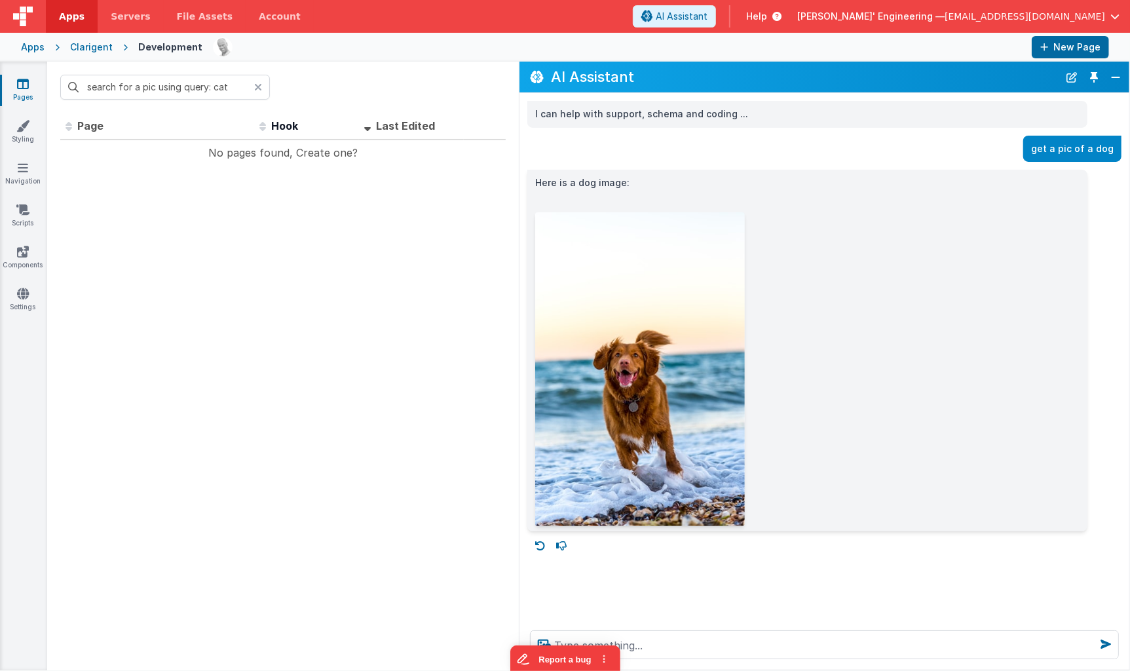
click at [38, 47] on div "Apps" at bounding box center [33, 47] width 24 height 13
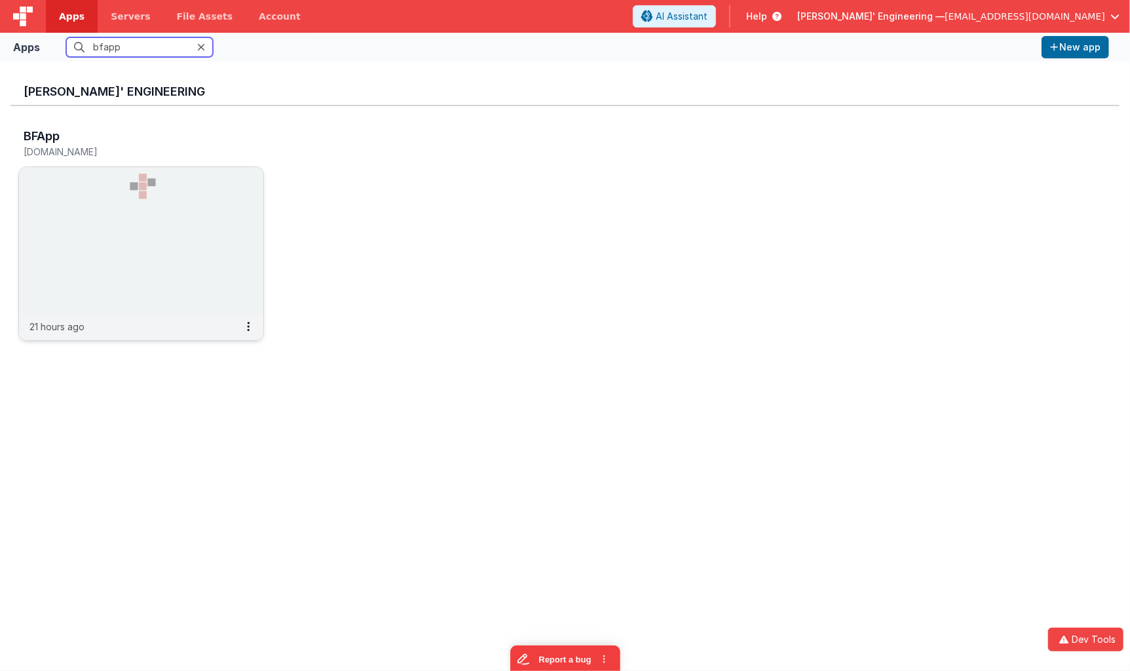
type input "bfapp"
click at [198, 238] on img at bounding box center [141, 240] width 244 height 147
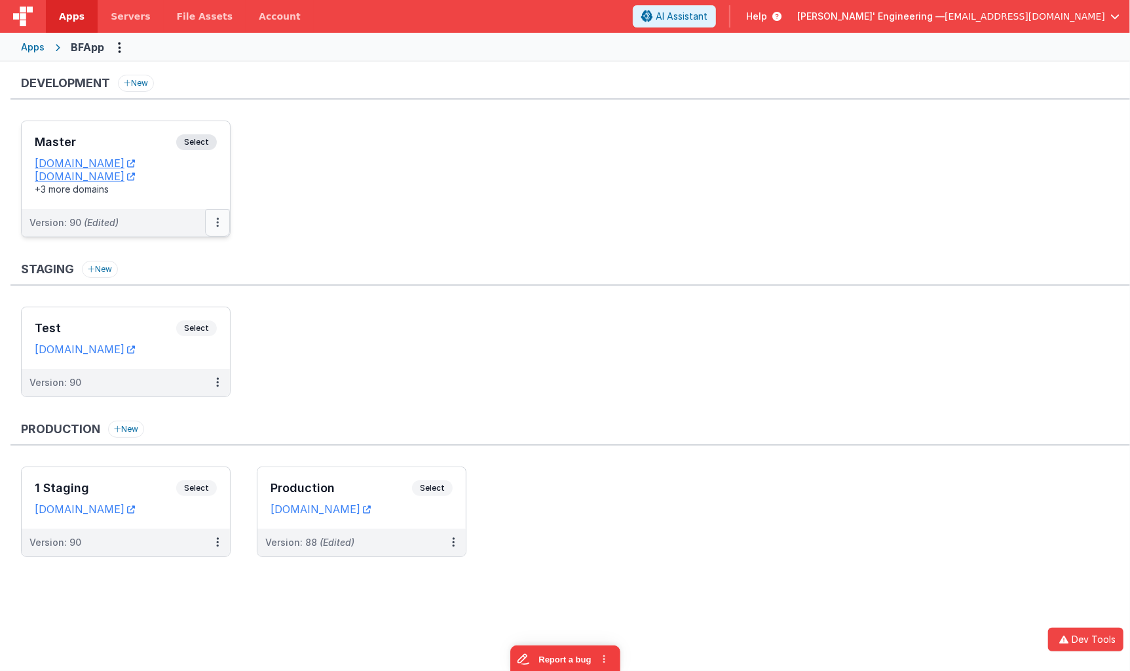
click at [216, 222] on icon at bounding box center [217, 222] width 3 height 1
click at [177, 259] on link "Edit" at bounding box center [172, 252] width 115 height 24
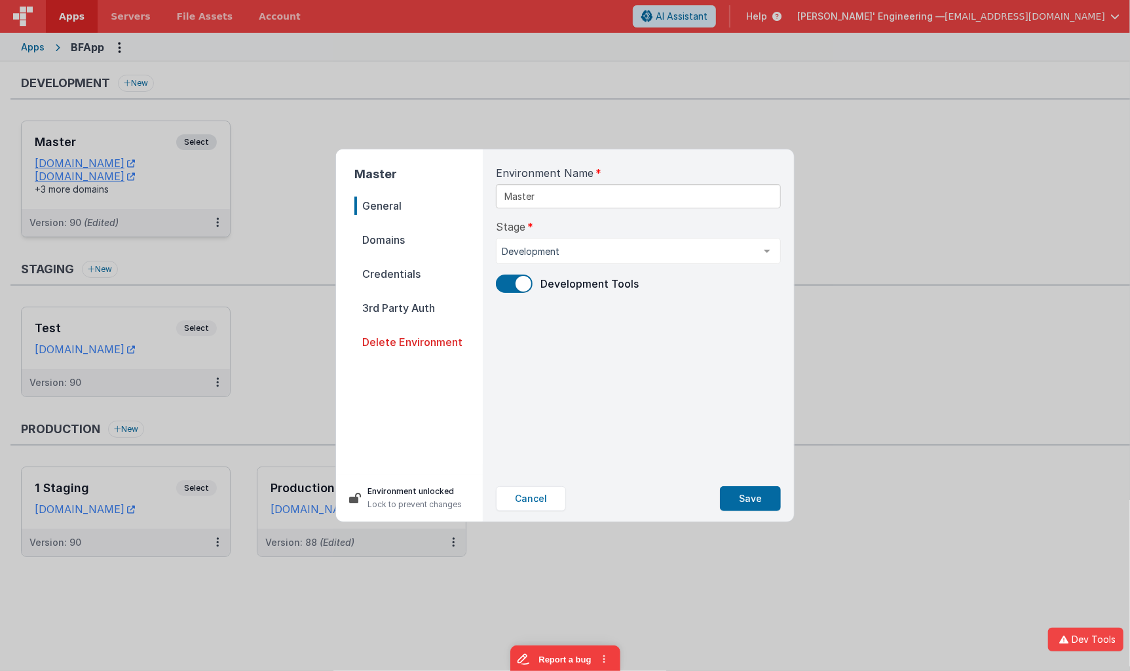
click at [395, 242] on span "Domains" at bounding box center [418, 240] width 128 height 18
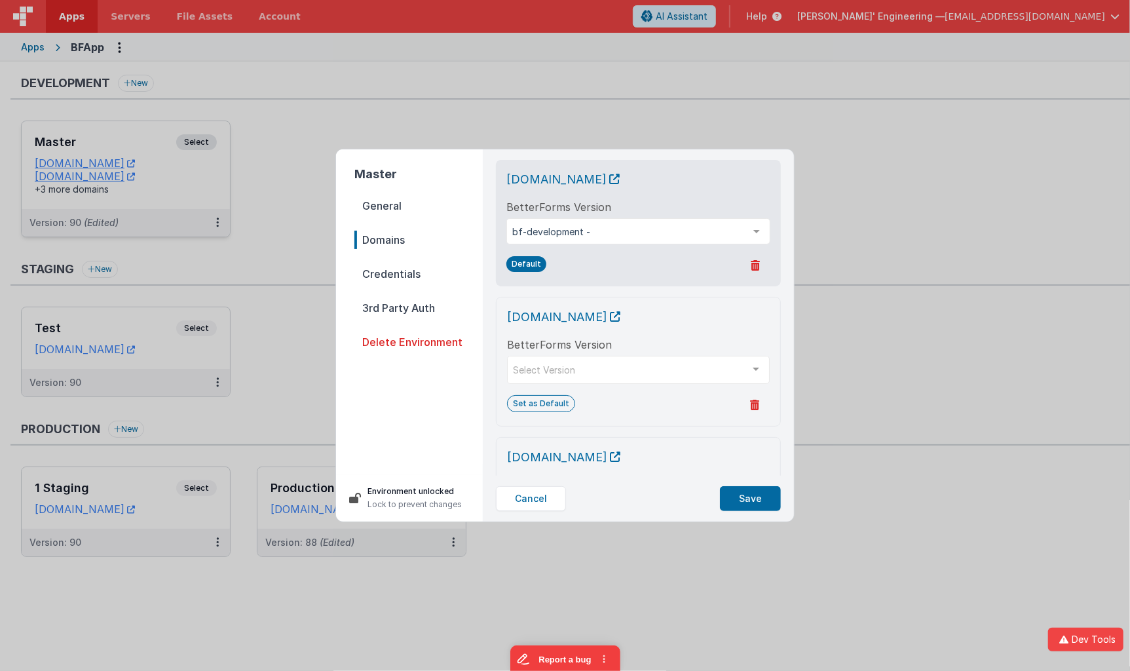
click at [394, 267] on span "Credentials" at bounding box center [418, 274] width 128 height 18
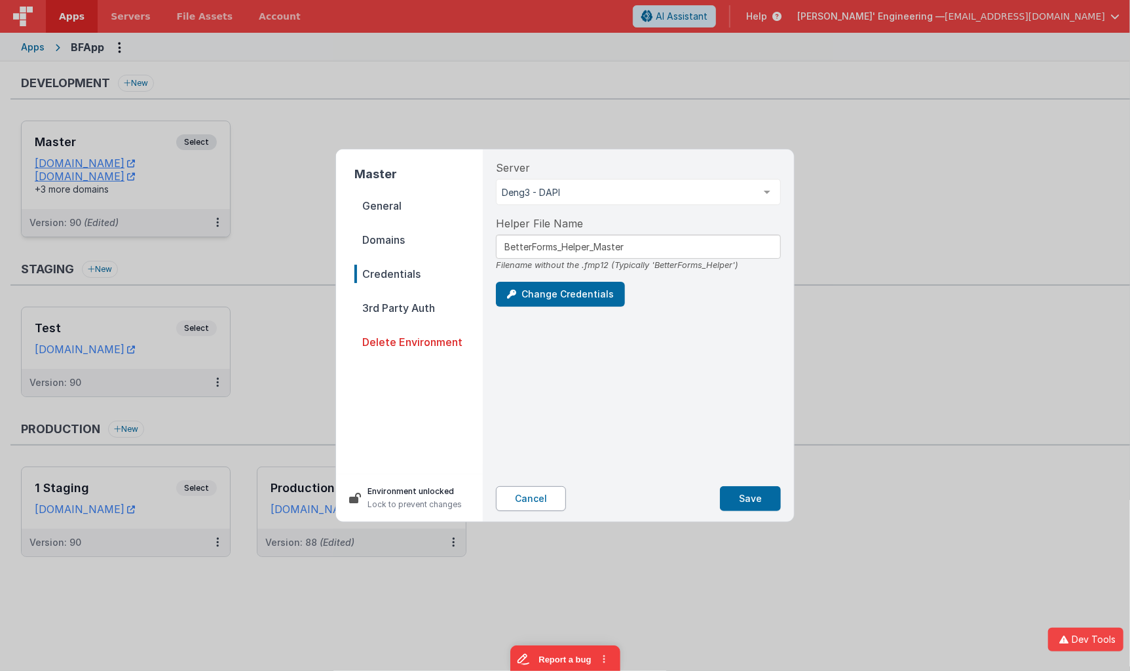
click at [552, 498] on button "Cancel" at bounding box center [531, 498] width 70 height 25
